Goal: Transaction & Acquisition: Obtain resource

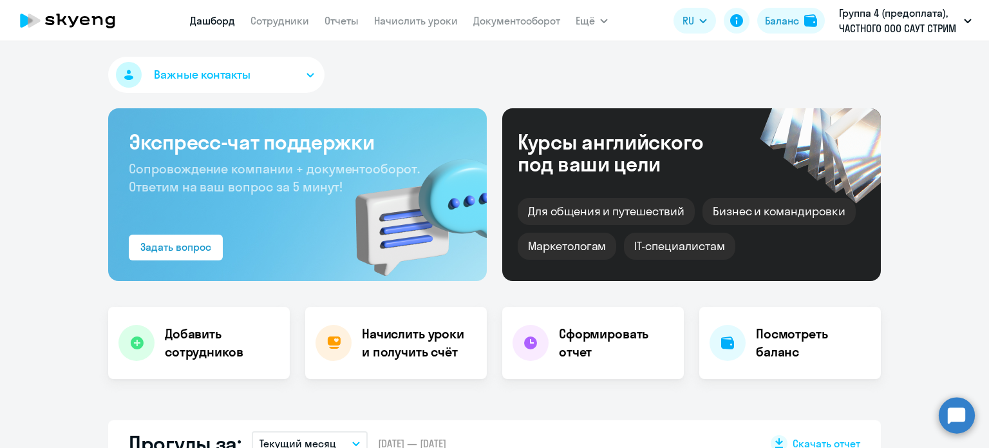
select select "30"
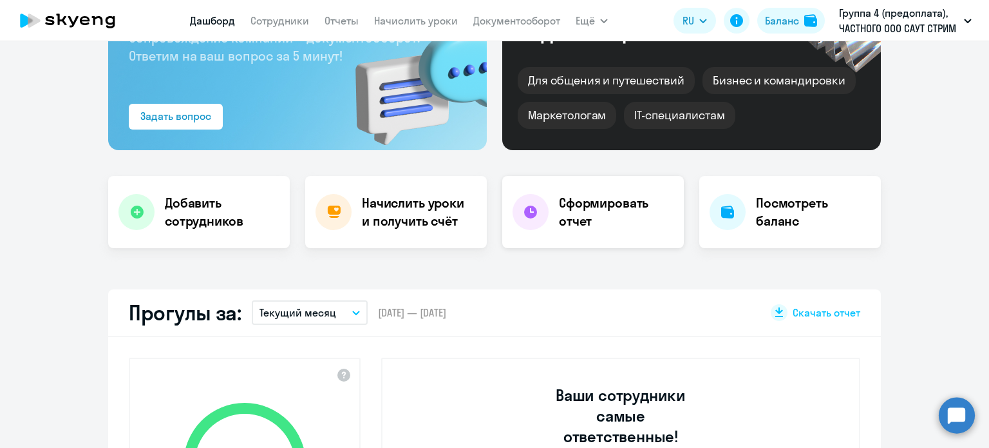
scroll to position [129, 0]
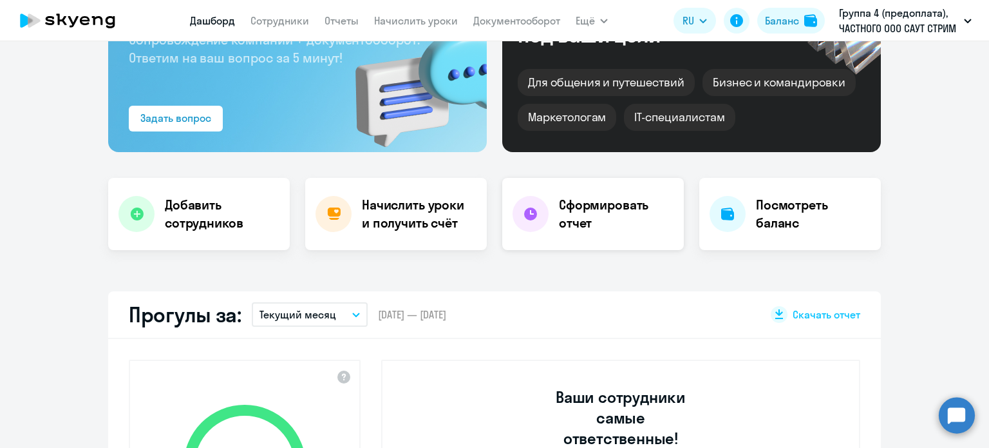
click at [584, 221] on h4 "Сформировать отчет" at bounding box center [616, 214] width 115 height 36
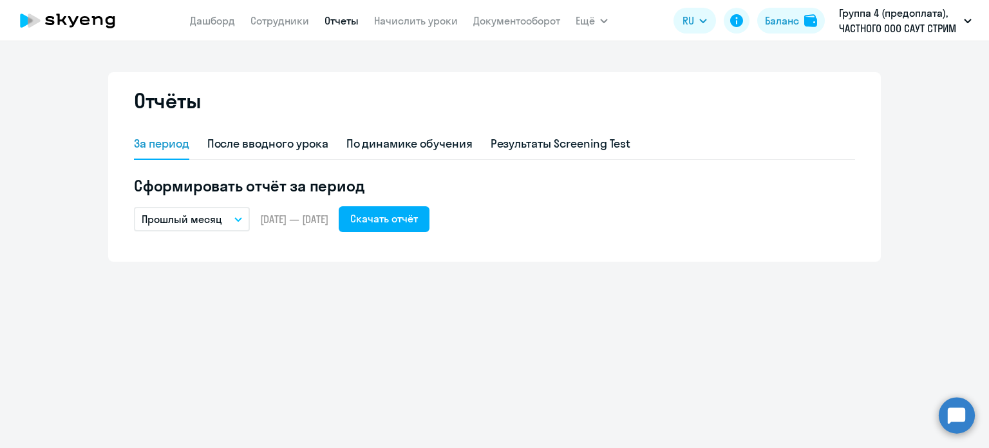
click at [240, 217] on icon "button" at bounding box center [238, 219] width 8 height 5
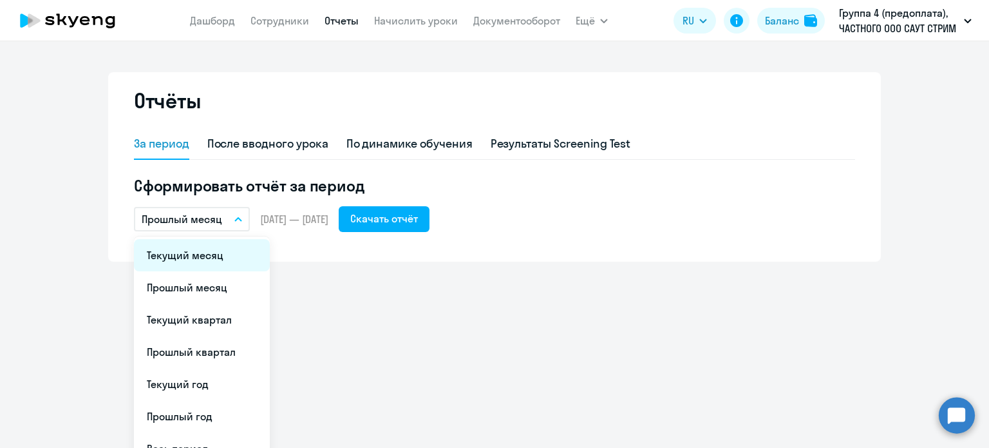
click at [233, 257] on li "Текущий месяц" at bounding box center [202, 255] width 136 height 32
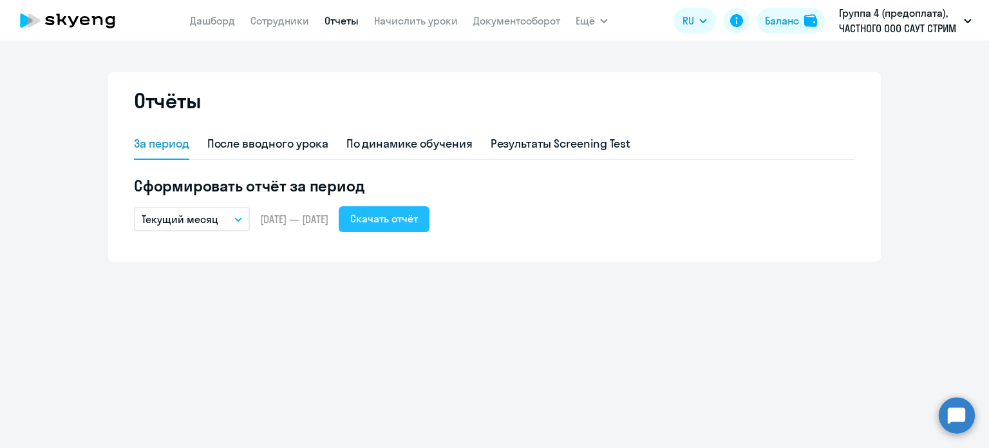
click at [418, 219] on div "Скачать отчёт" at bounding box center [384, 218] width 68 height 15
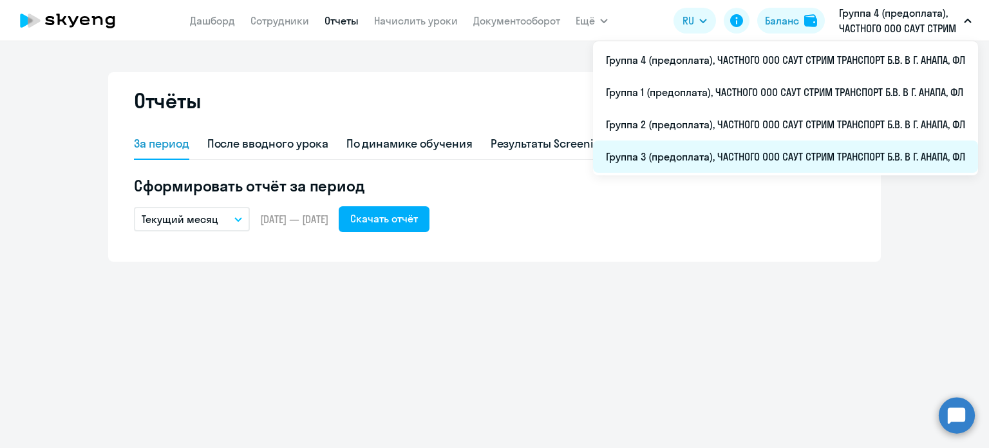
click at [655, 155] on li "Группа 3 (предоплата), ЧАСТНОГО ООО САУТ СТРИМ ТРАНСПОРТ Б.В. В Г. АНАПА, ФЛ" at bounding box center [785, 156] width 385 height 32
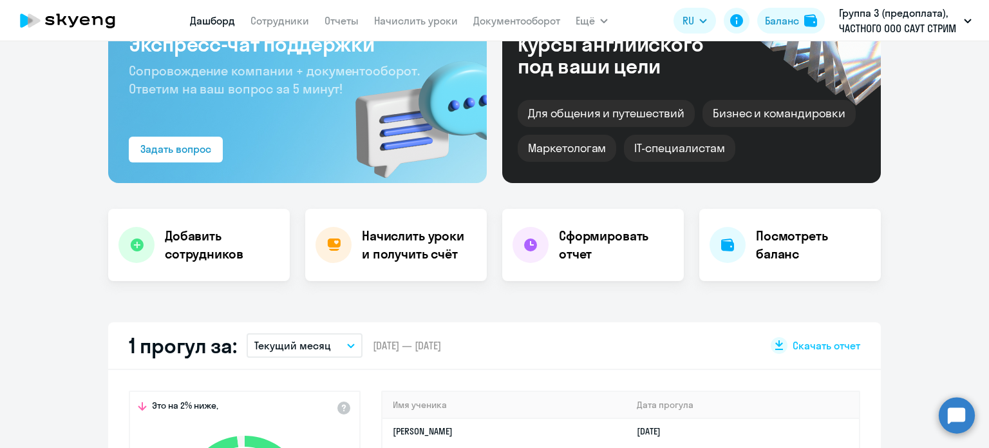
scroll to position [129, 0]
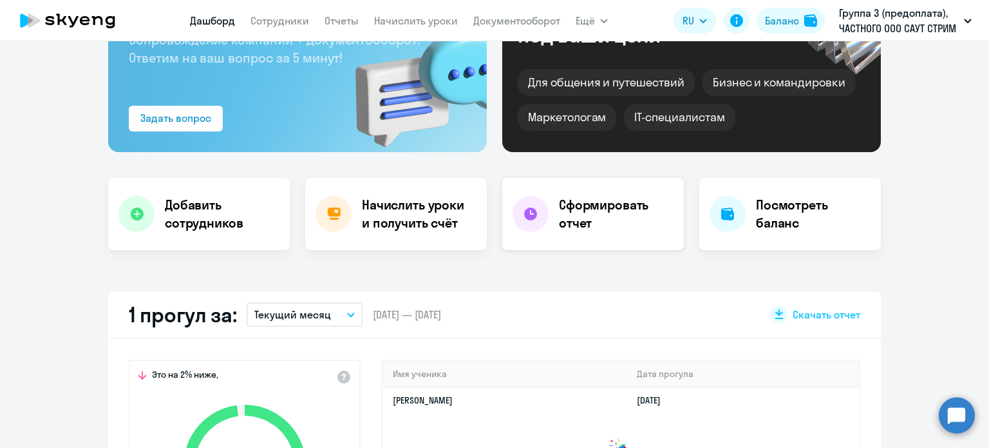
click at [589, 204] on h4 "Сформировать отчет" at bounding box center [616, 214] width 115 height 36
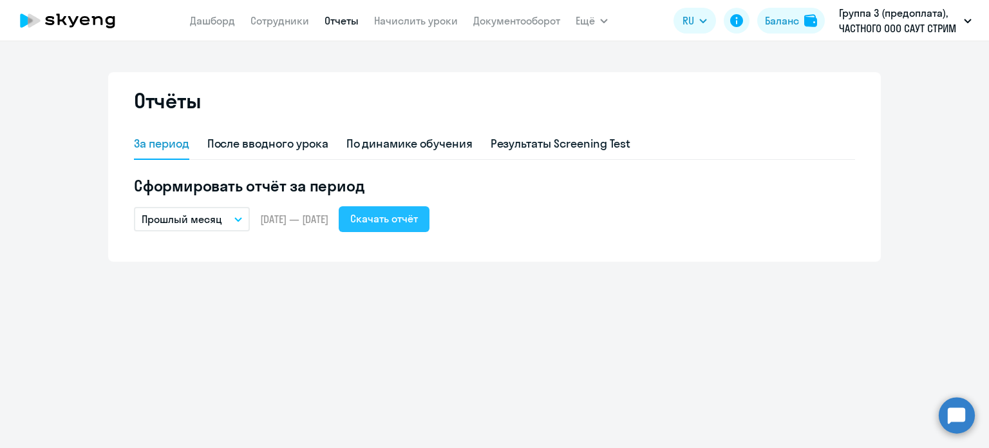
click at [418, 214] on div "Скачать отчёт" at bounding box center [384, 218] width 68 height 15
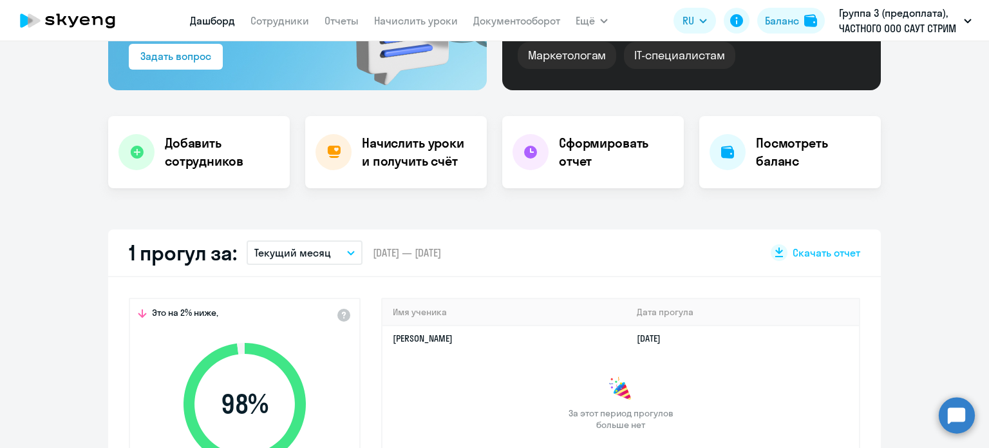
scroll to position [193, 0]
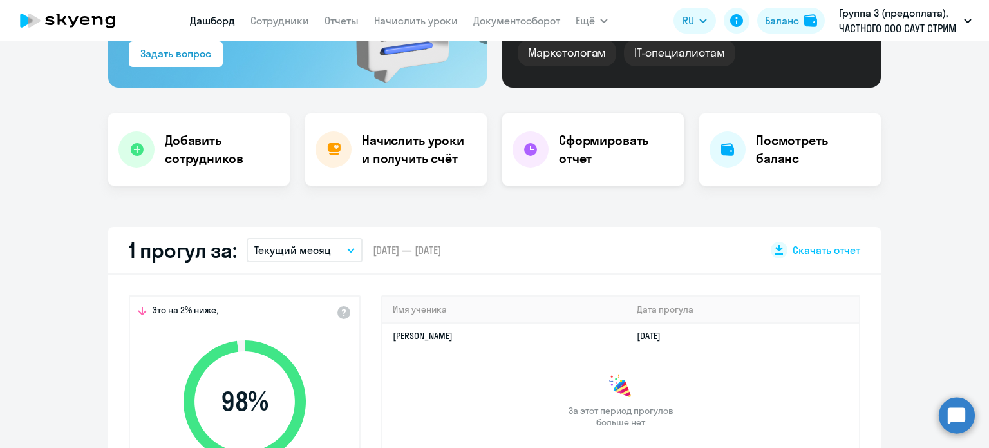
click at [588, 141] on h4 "Сформировать отчет" at bounding box center [616, 149] width 115 height 36
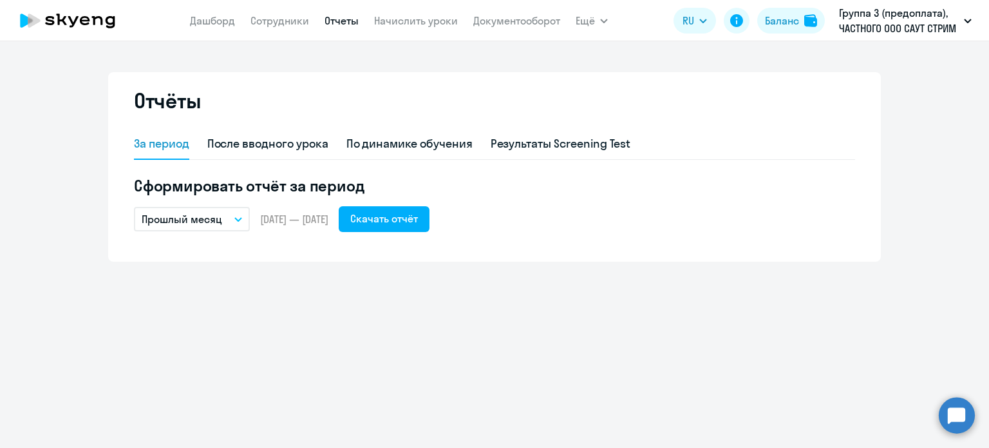
click at [237, 219] on icon "button" at bounding box center [238, 219] width 6 height 3
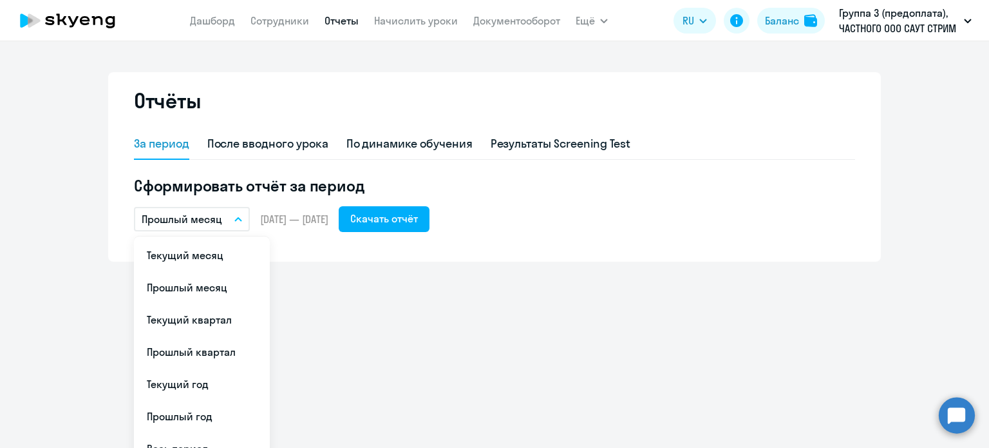
drag, startPoint x: 232, startPoint y: 247, endPoint x: 232, endPoint y: 254, distance: 7.1
click at [232, 253] on li "Текущий месяц" at bounding box center [202, 255] width 136 height 32
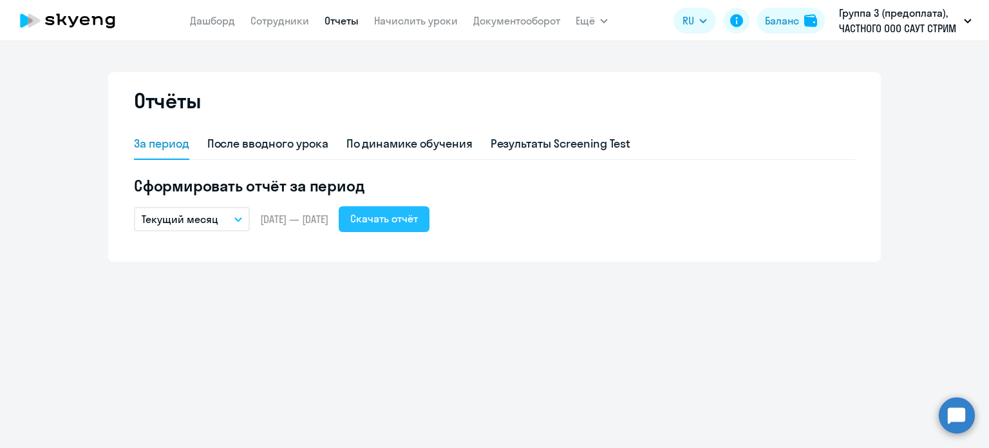
click at [412, 224] on div "Скачать отчёт" at bounding box center [384, 218] width 68 height 15
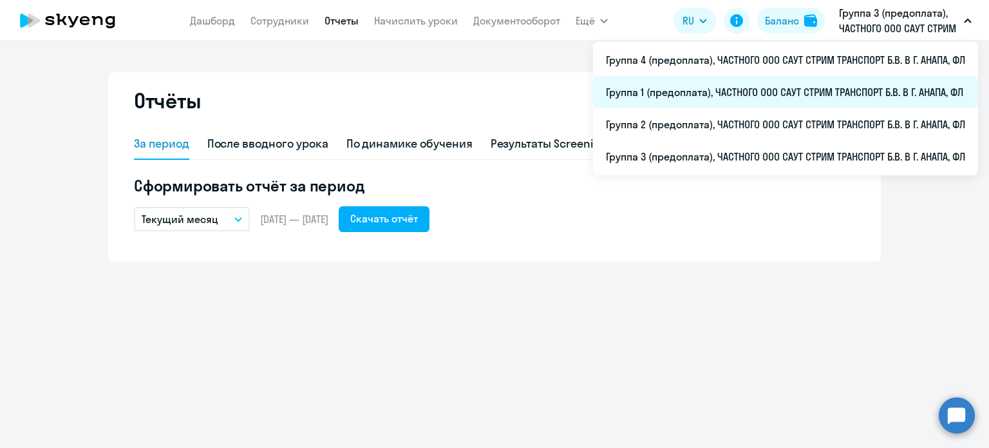
click at [684, 94] on li "Группа 1 (предоплата), ЧАСТНОГО ООО САУТ СТРИМ ТРАНСПОРТ Б.В. В Г. АНАПА, ФЛ" at bounding box center [785, 92] width 385 height 32
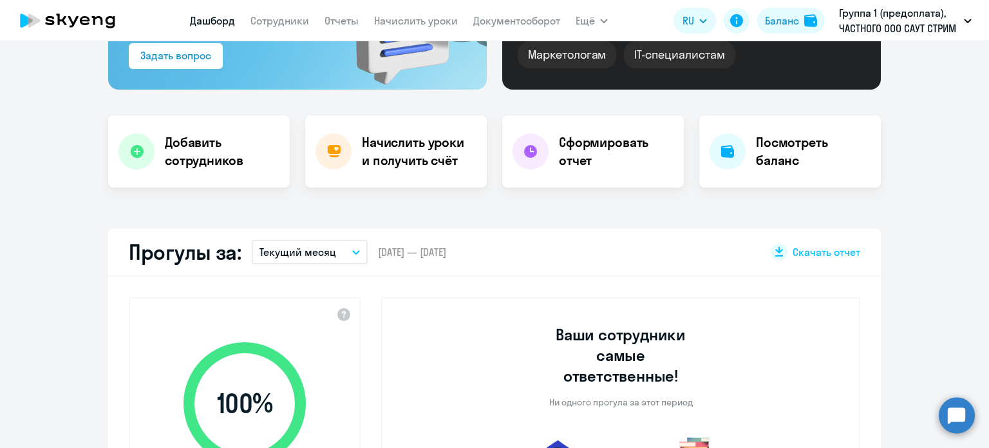
scroll to position [193, 0]
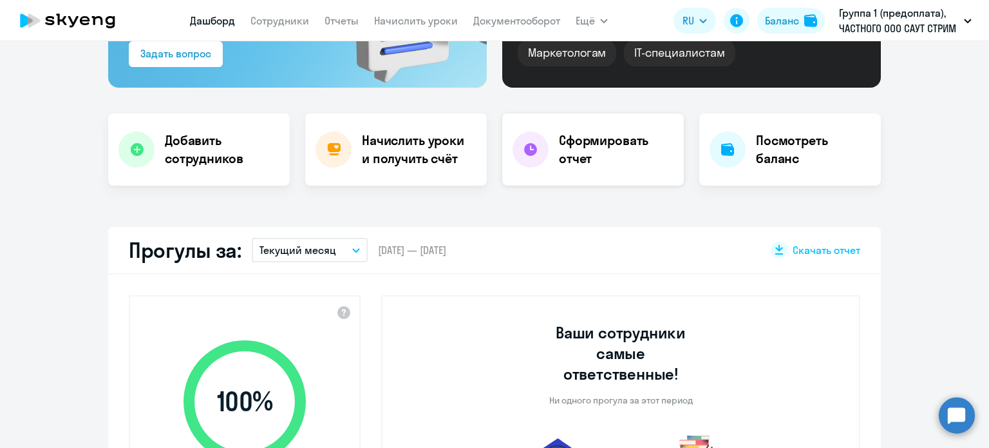
click at [582, 151] on h4 "Сформировать отчет" at bounding box center [616, 149] width 115 height 36
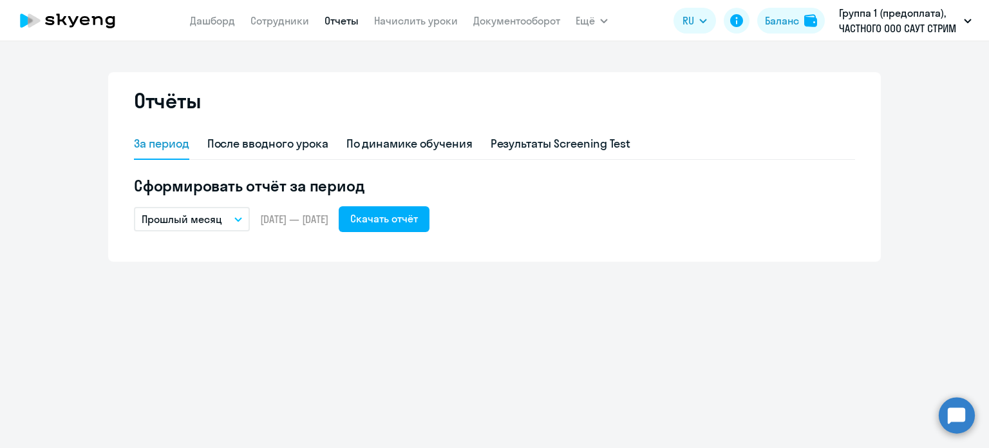
click at [237, 218] on icon "button" at bounding box center [238, 219] width 8 height 5
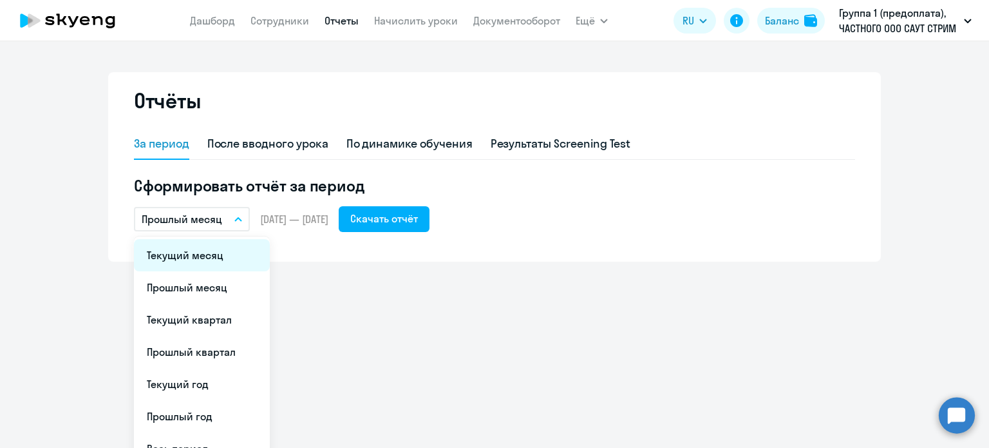
click at [221, 258] on li "Текущий месяц" at bounding box center [202, 255] width 136 height 32
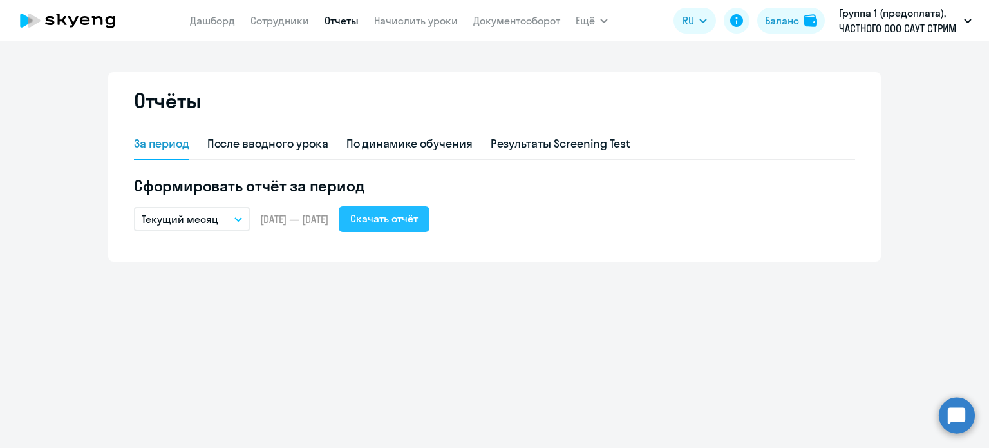
click at [409, 216] on div "Скачать отчёт" at bounding box center [384, 218] width 68 height 15
